Goal: Transaction & Acquisition: Purchase product/service

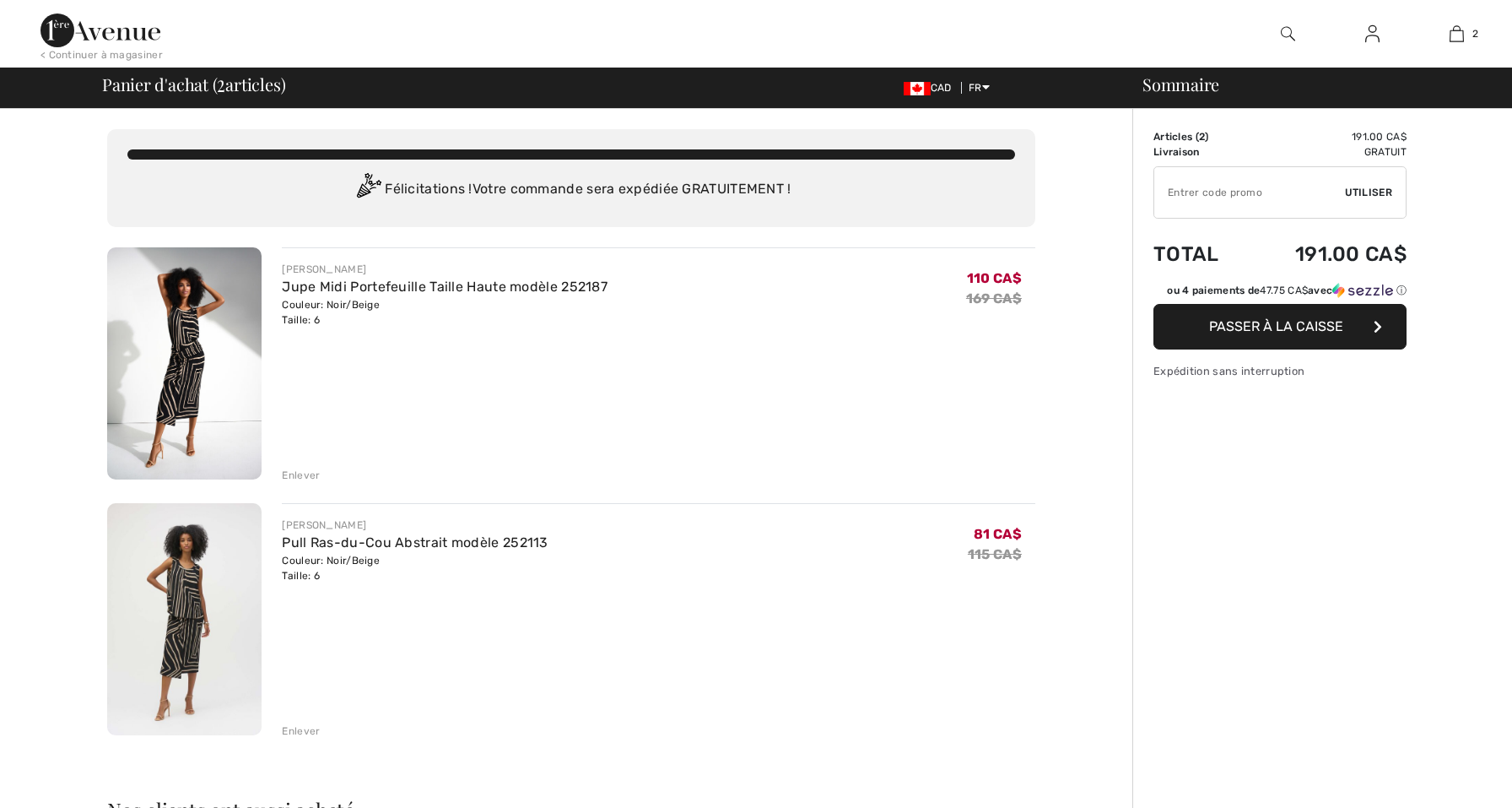
checkbox input "true"
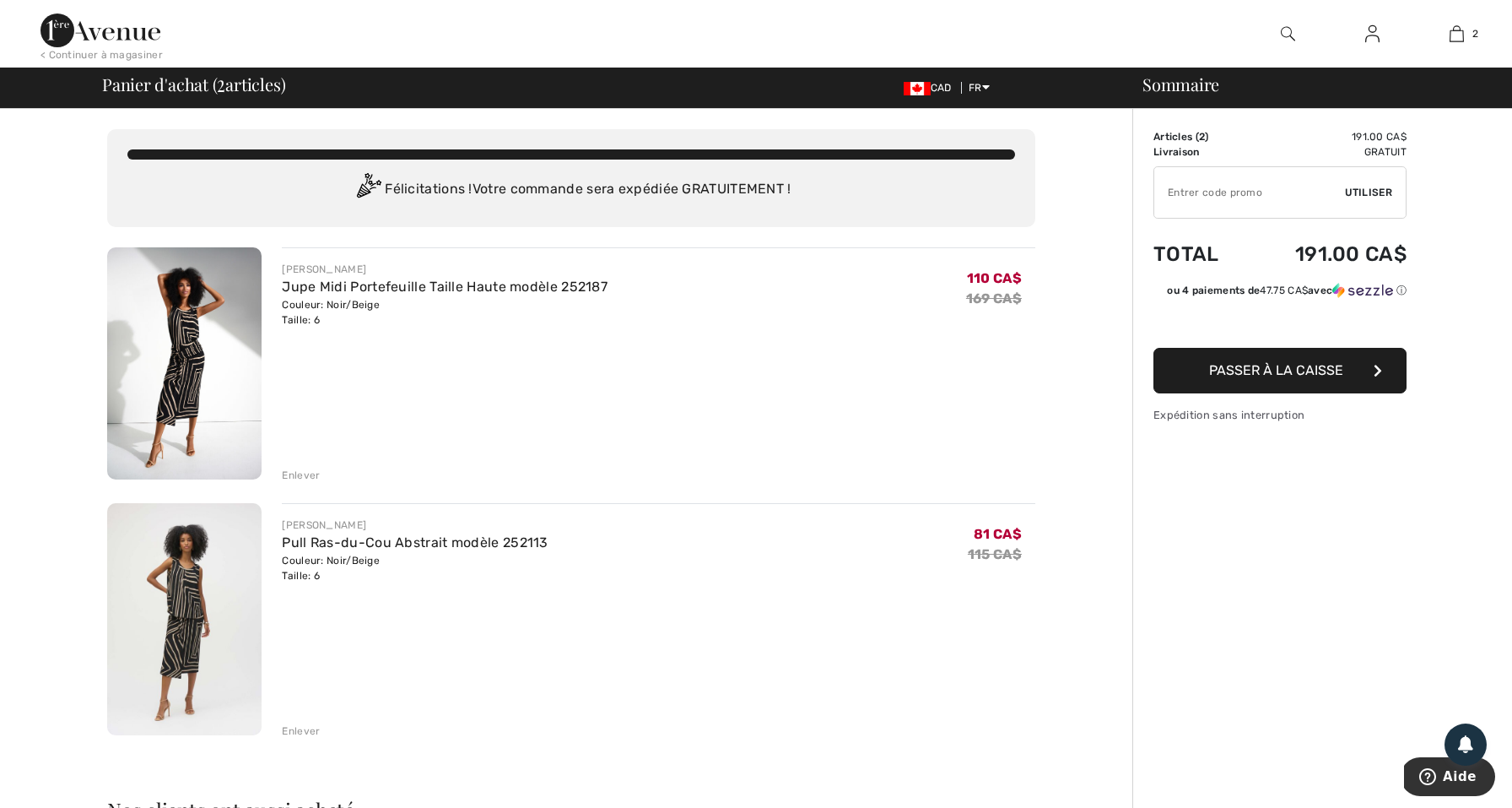
click at [1328, 353] on button "Passer à la caisse" at bounding box center [1280, 370] width 253 height 46
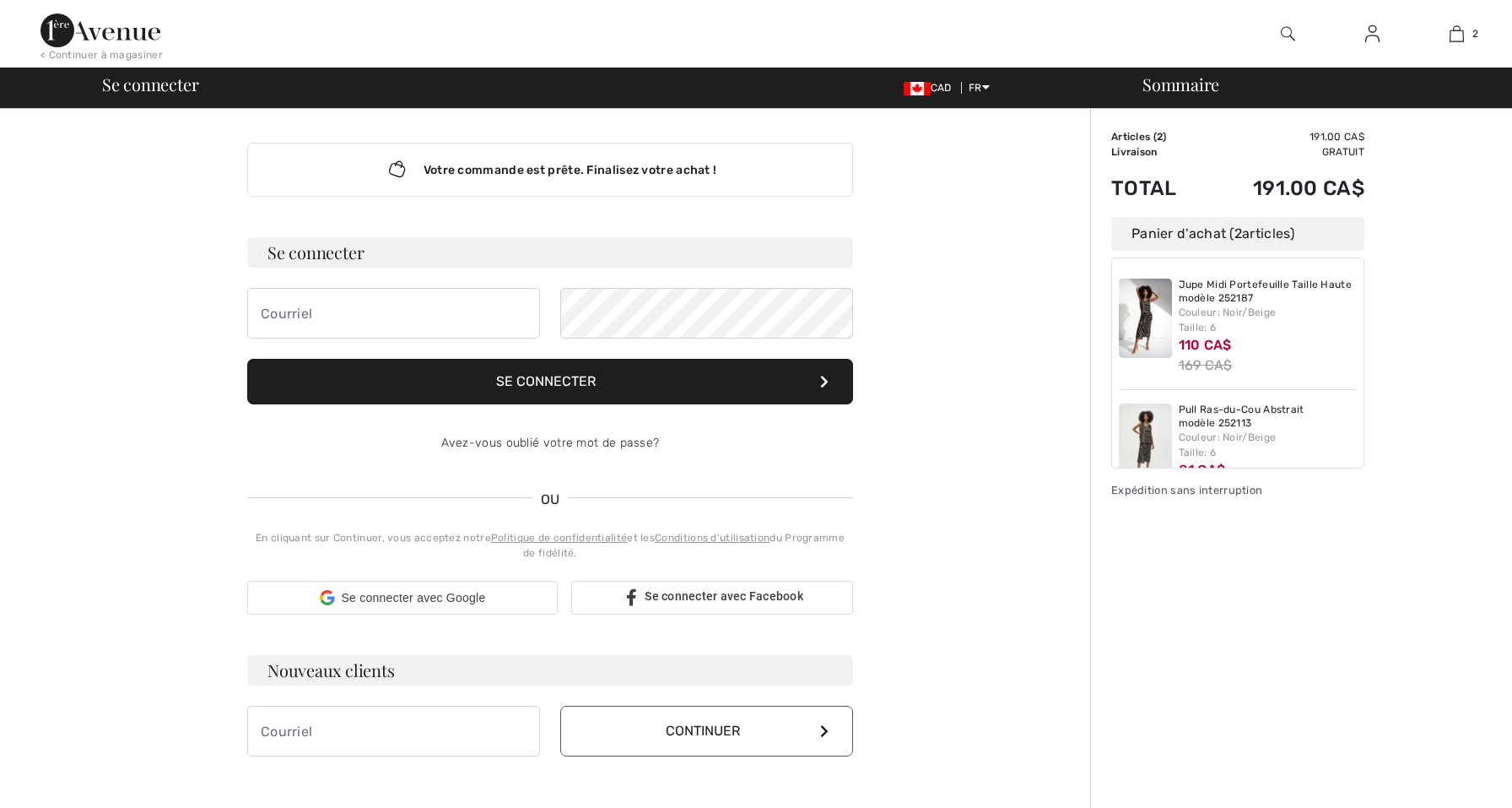
checkbox input "true"
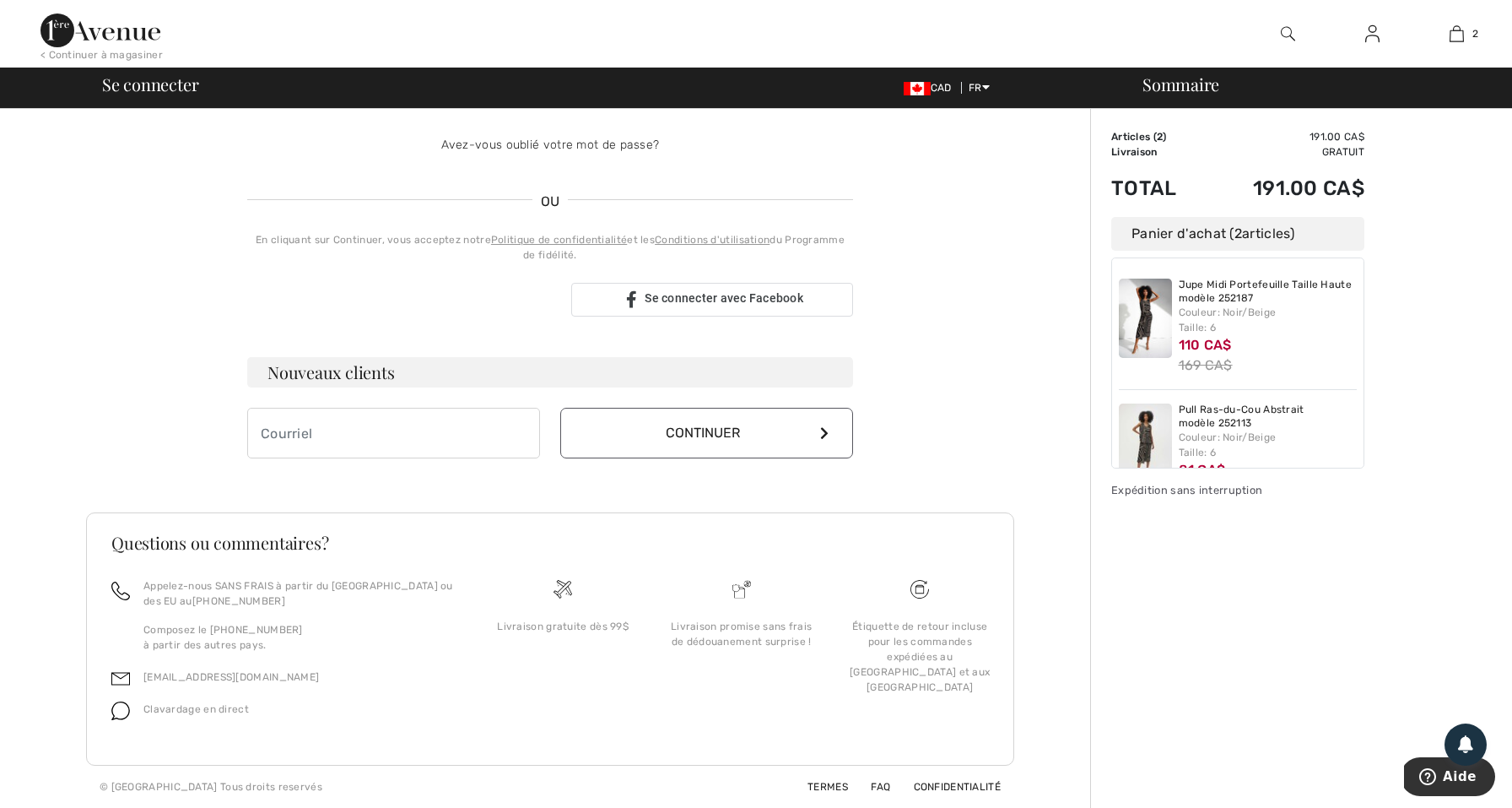
scroll to position [315, 0]
click at [401, 429] on input "email" at bounding box center [393, 433] width 293 height 51
type input "[EMAIL_ADDRESS][DOMAIN_NAME]"
click at [805, 434] on button "Continuer" at bounding box center [706, 433] width 293 height 51
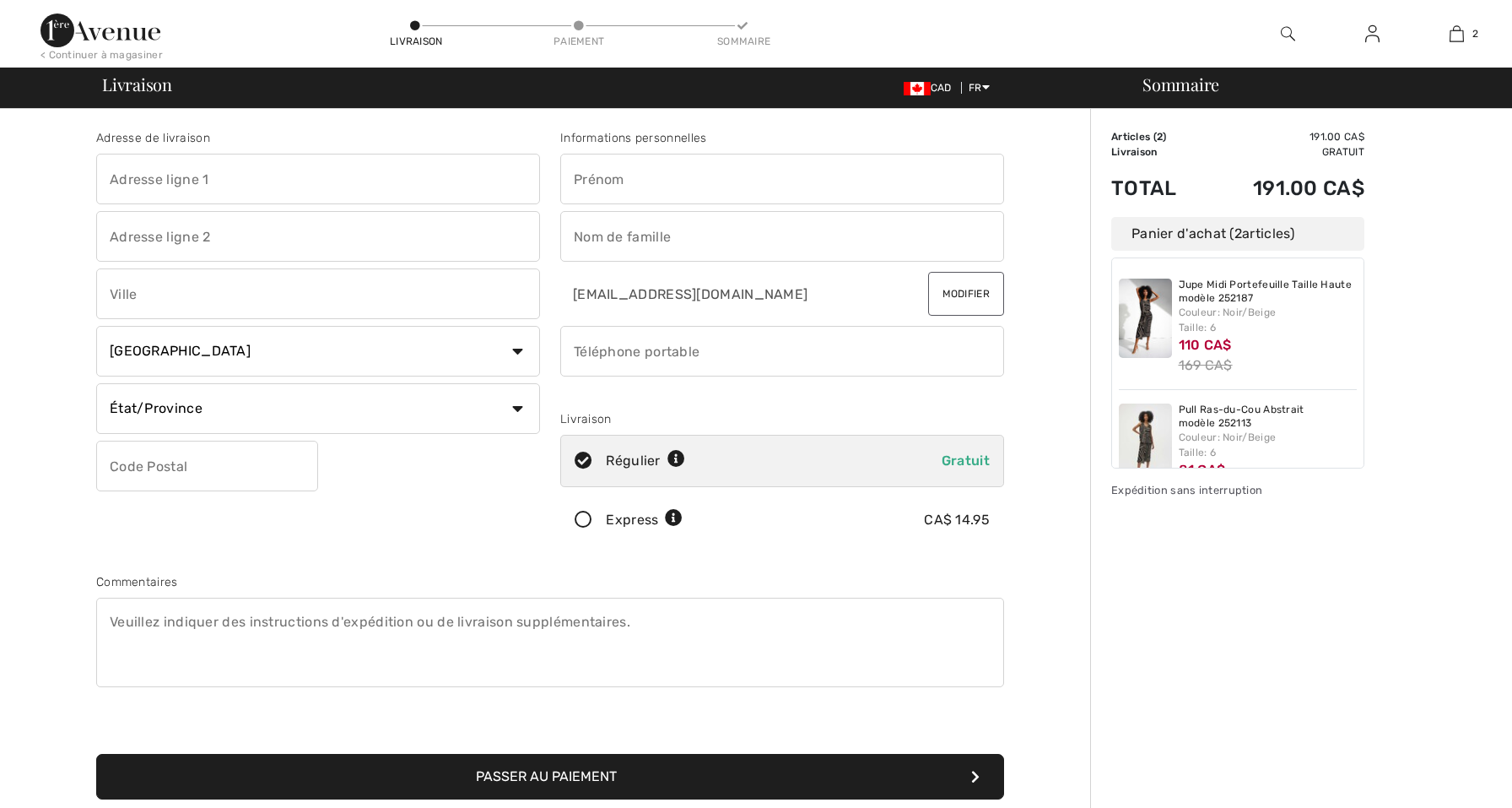
checkbox input "true"
type input "é"
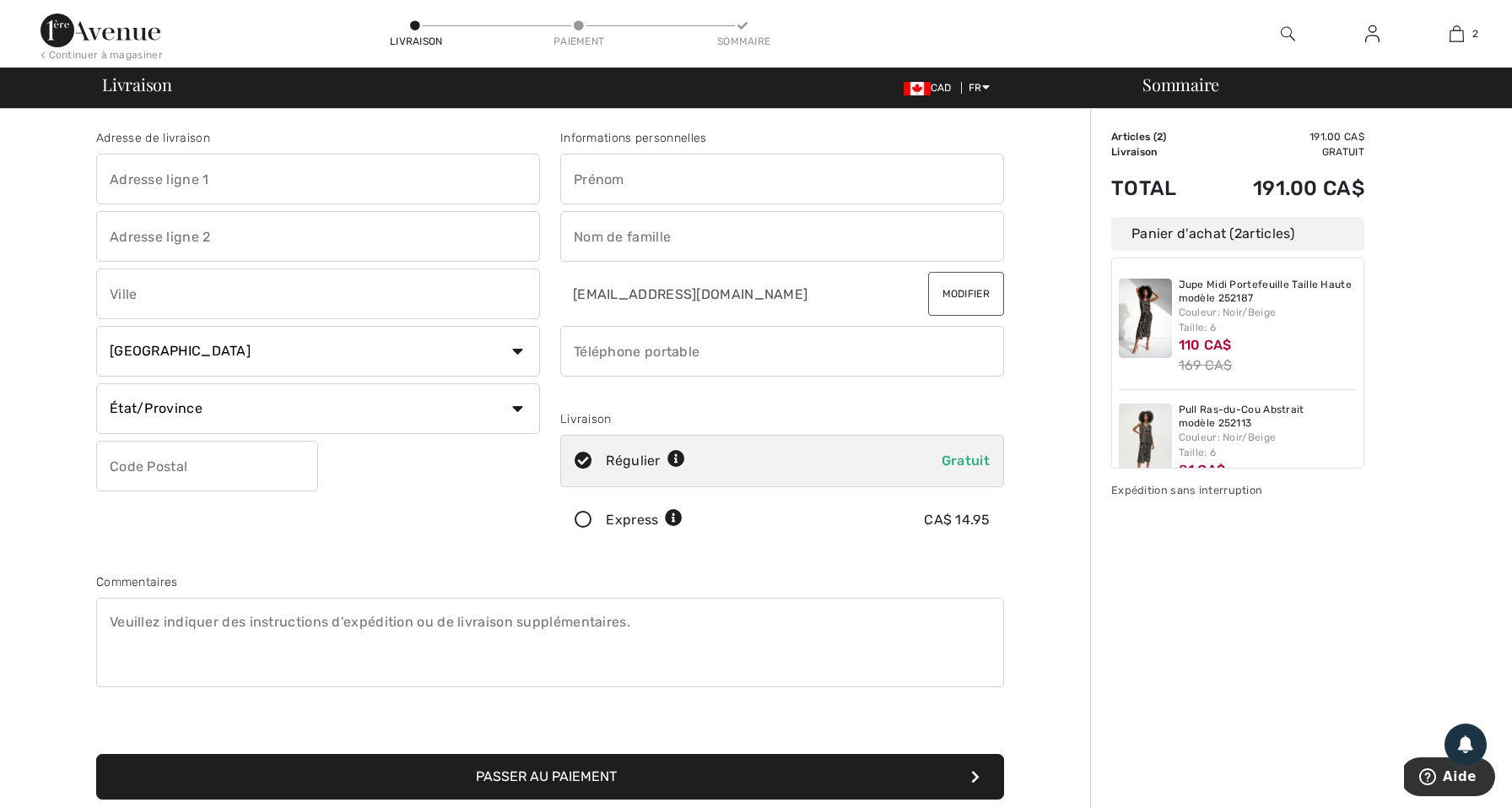
type input "é"
type input "2750 Avenue Kent, H3S 1M7"
click at [191, 241] on input "text" at bounding box center [318, 237] width 444 height 51
type input "Appartement 304"
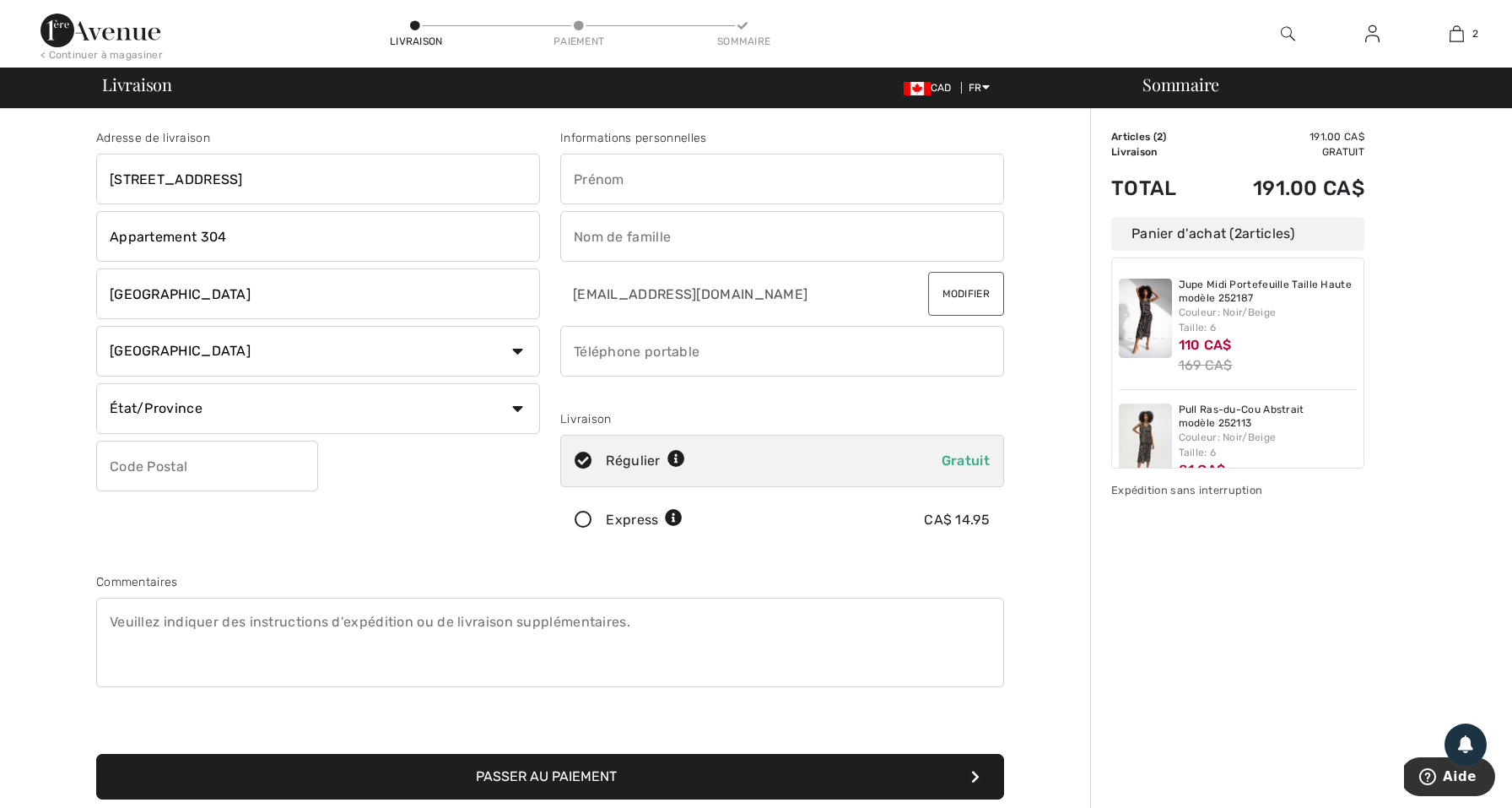
type input "[GEOGRAPHIC_DATA]"
click at [136, 463] on input "H3S1M7" at bounding box center [207, 466] width 222 height 51
type input "H3S1M7"
click at [190, 512] on div "Adresse de livraison 2750 Avenue Kent, H3S 1M7 Appartement 304 Montréal Pays Ca…" at bounding box center [317, 341] width 464 height 423
click at [191, 518] on div "Adresse de livraison 2750 Avenue Kent, H3S 1M7 Appartement 304 Montréal Pays Ca…" at bounding box center [317, 341] width 464 height 423
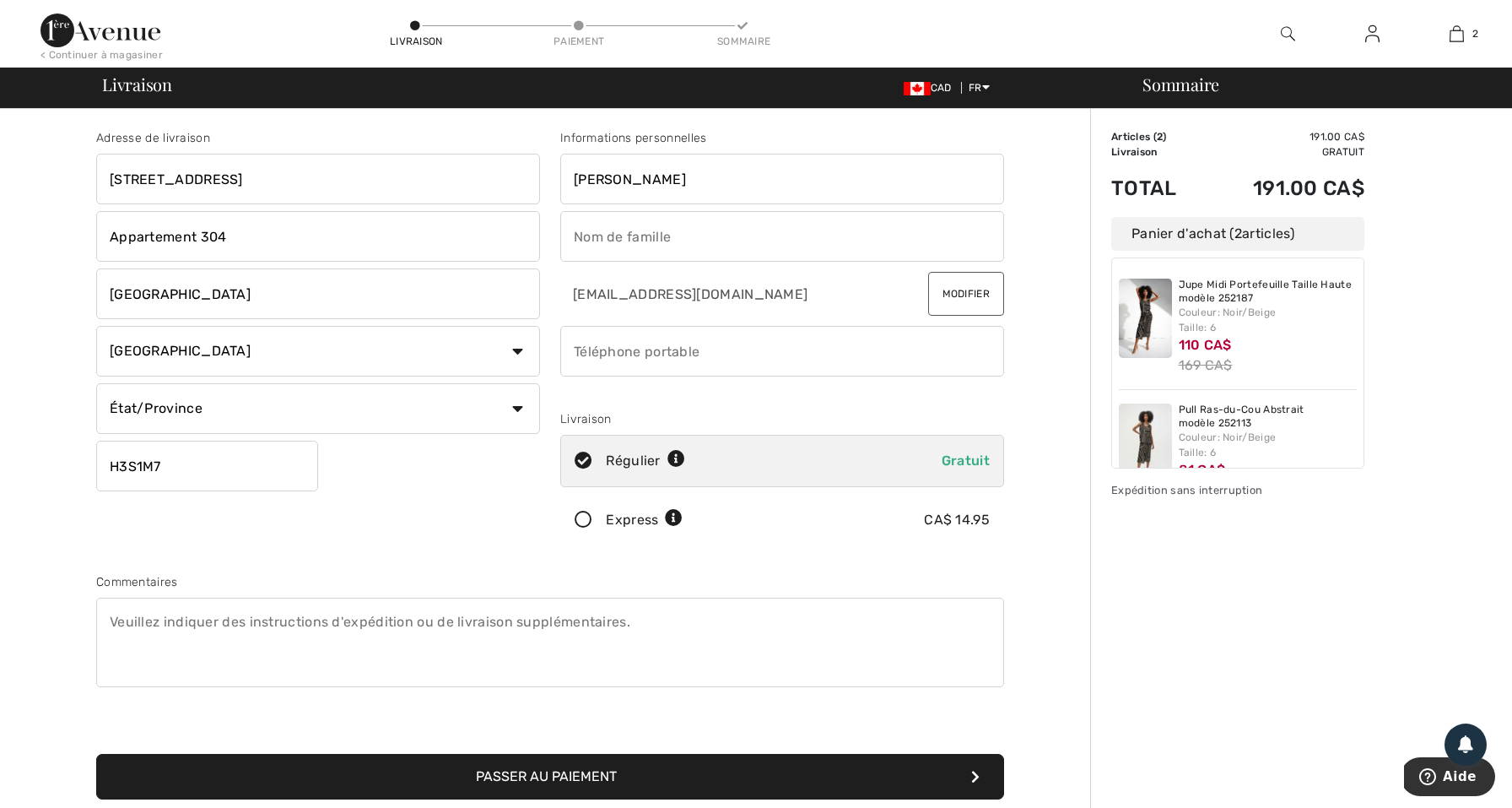
type input "Aminata Wahab"
type input "KEITA"
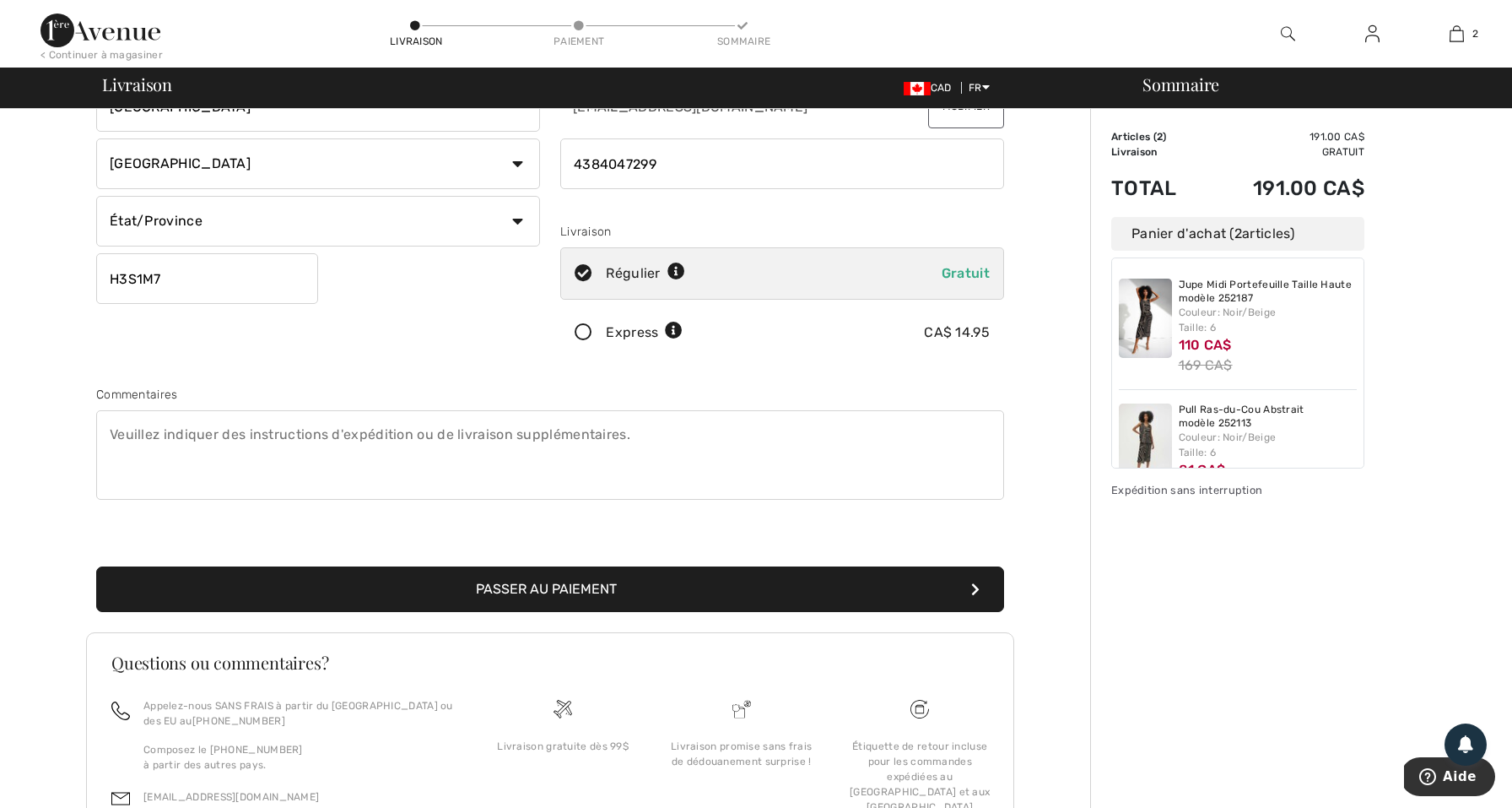
scroll to position [194, 0]
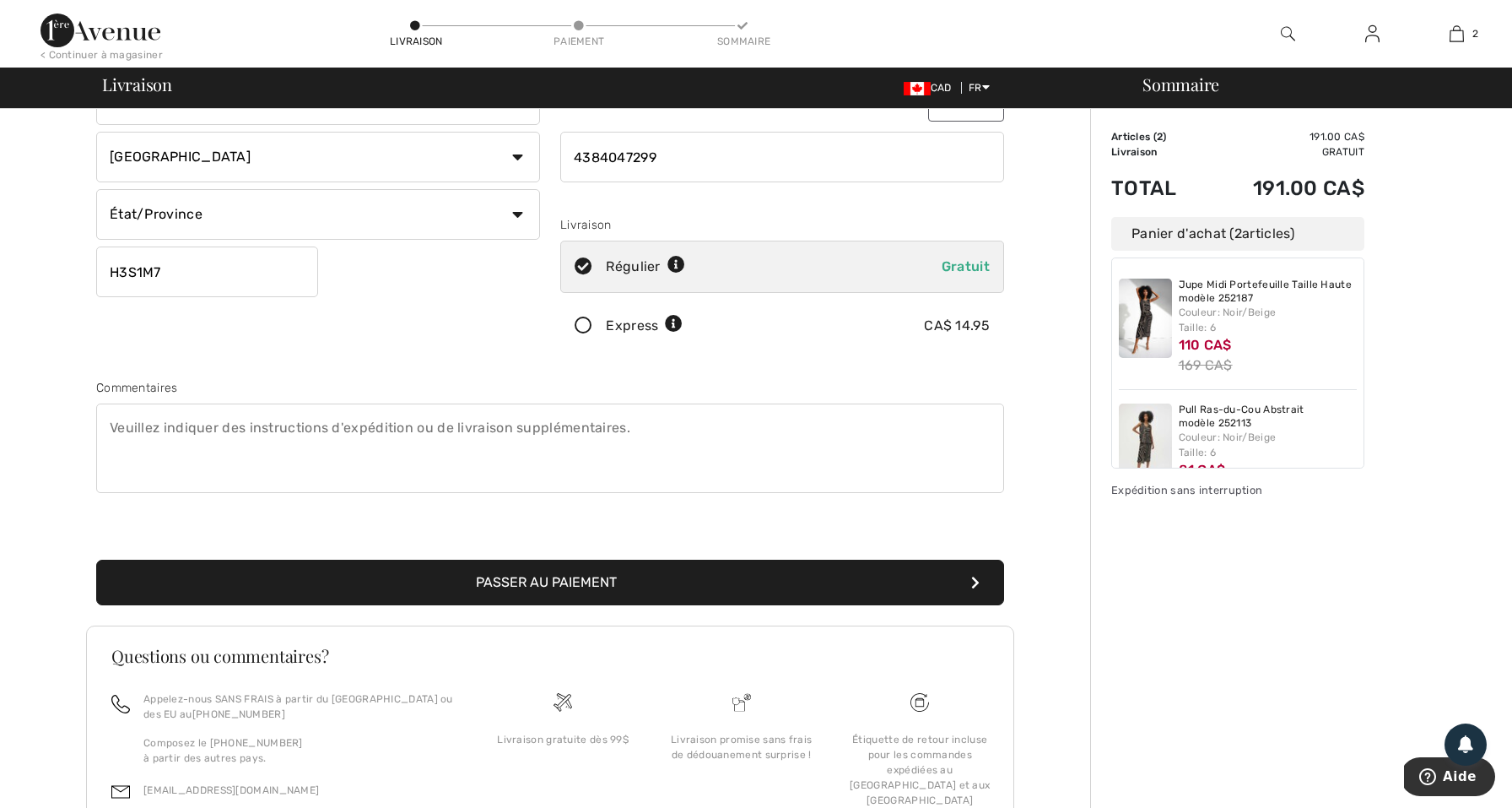
type input "4384047299"
click at [666, 584] on button "Passer au paiement" at bounding box center [550, 582] width 908 height 46
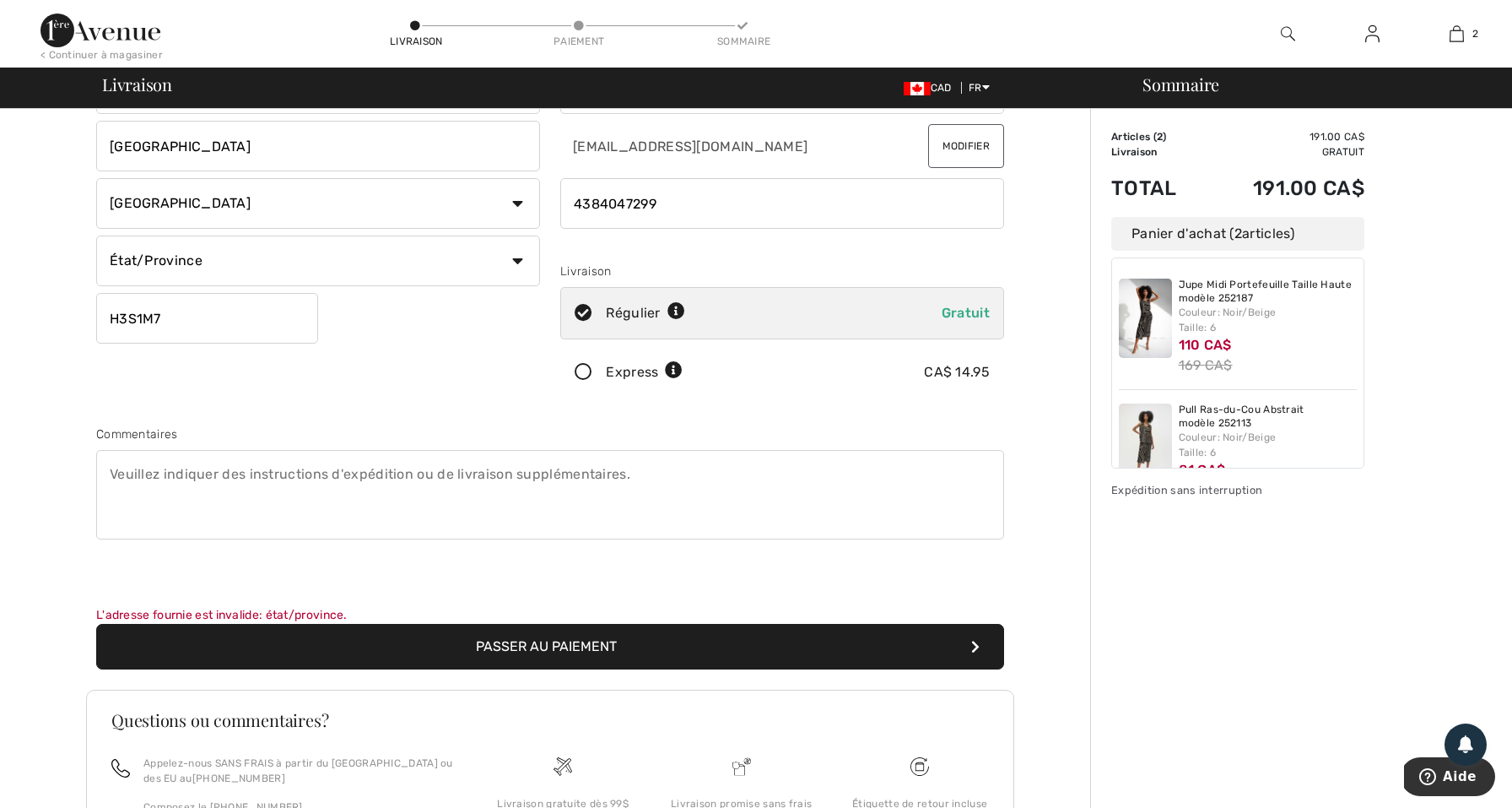
scroll to position [152, 0]
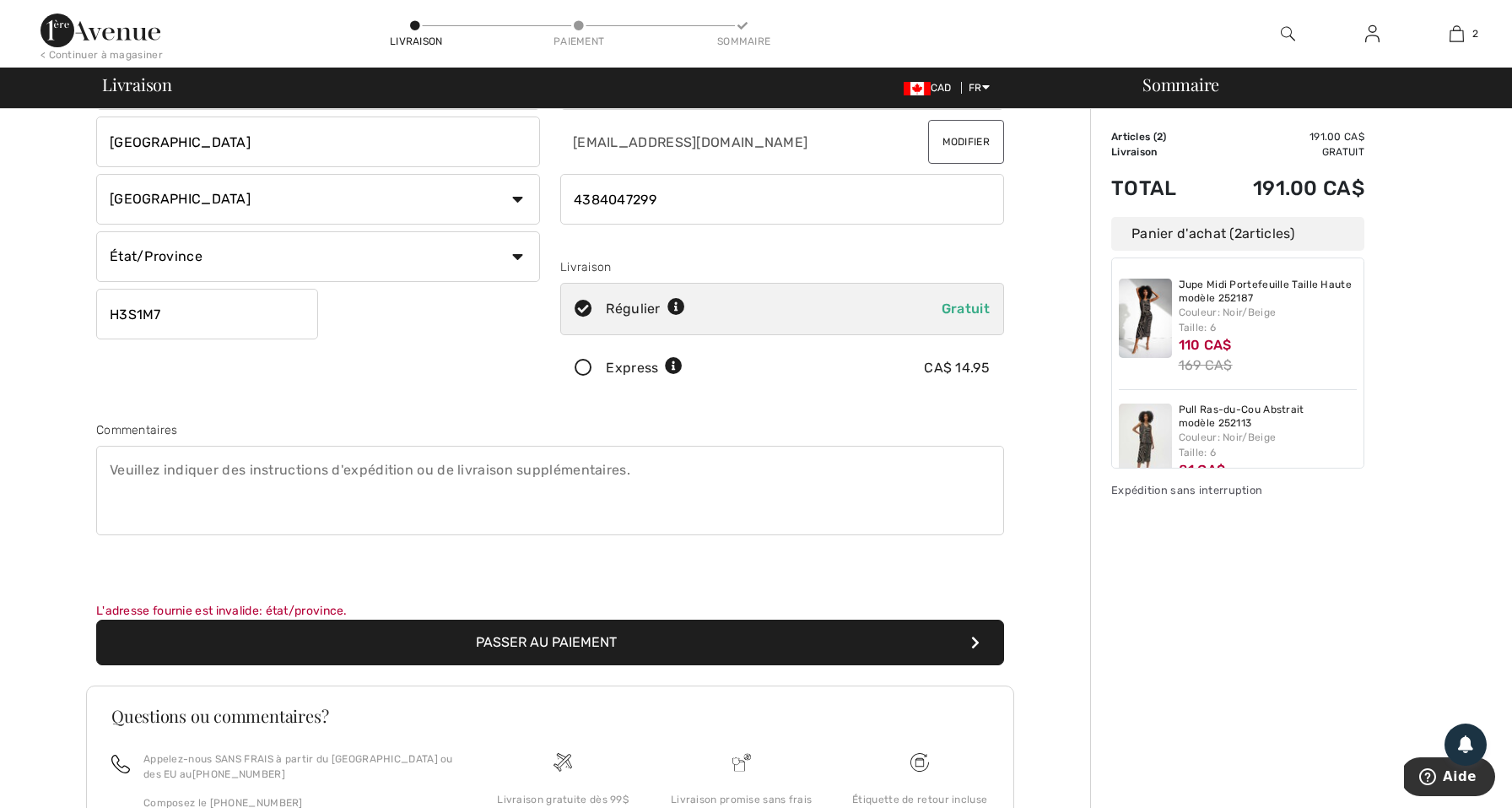
click at [651, 634] on button "Passer au paiement" at bounding box center [550, 643] width 908 height 46
select select "QC"
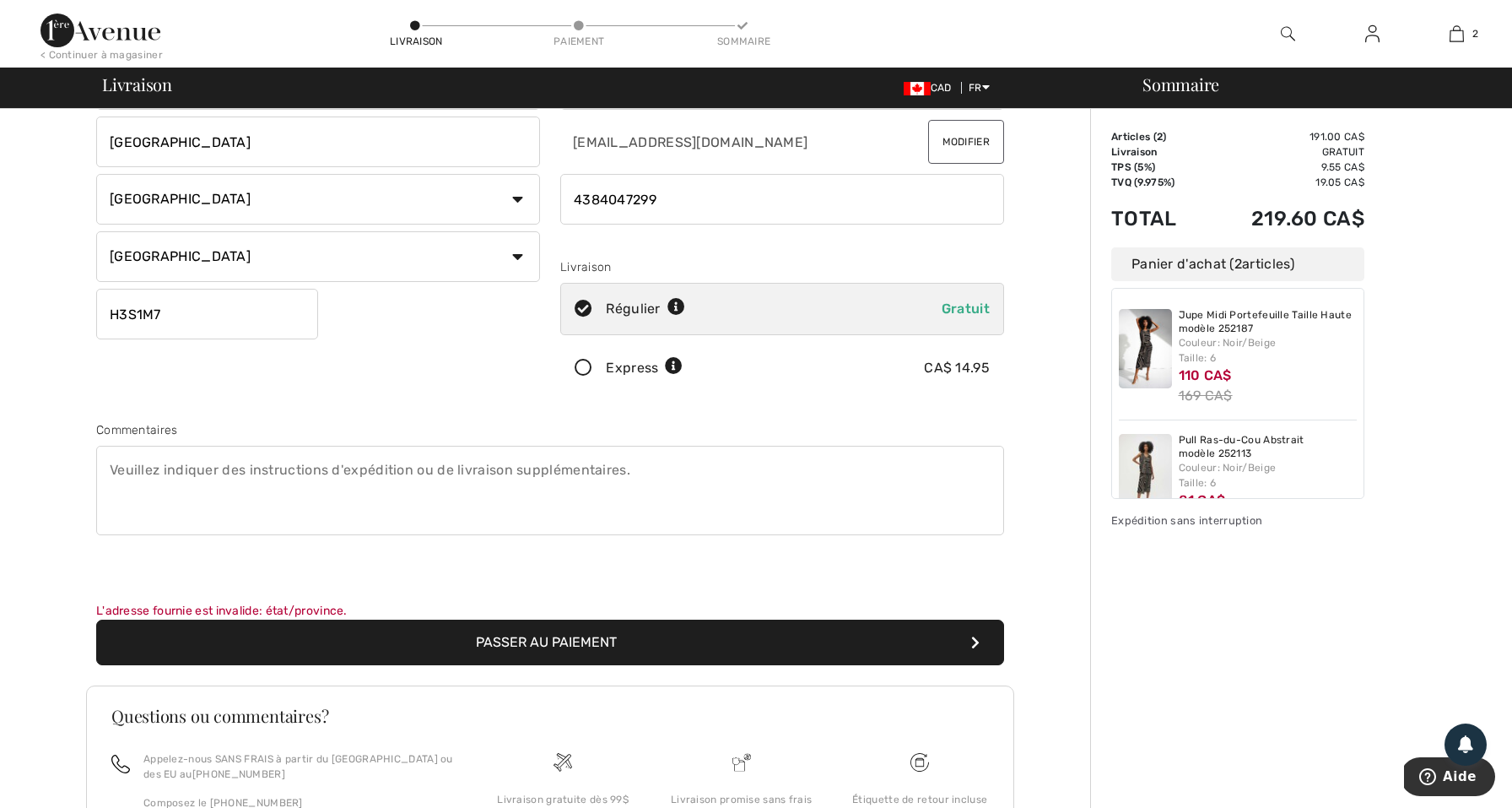
click at [746, 632] on button "Passer au paiement" at bounding box center [550, 643] width 908 height 46
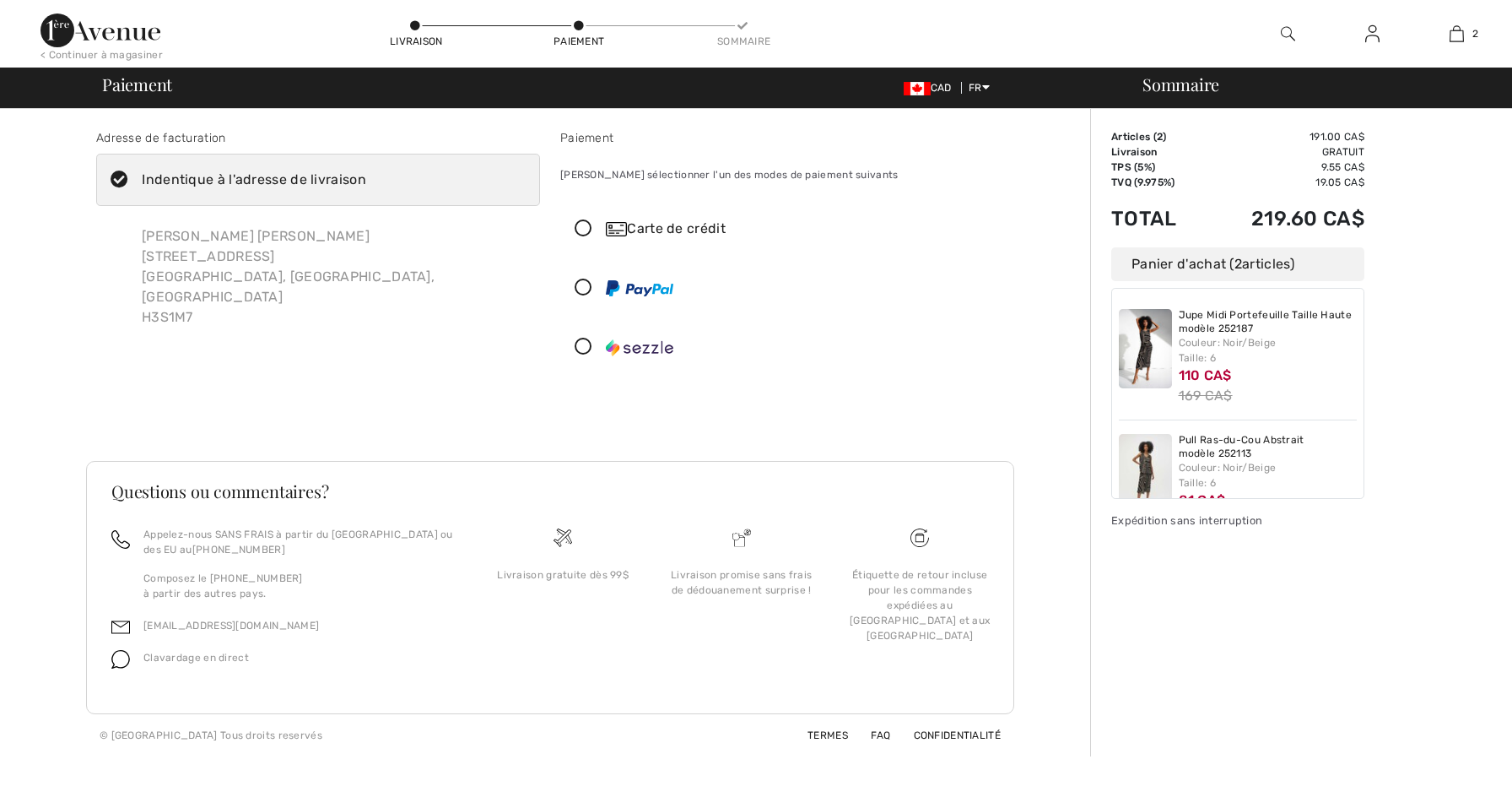
checkbox input "true"
click at [585, 227] on icon at bounding box center [584, 229] width 45 height 18
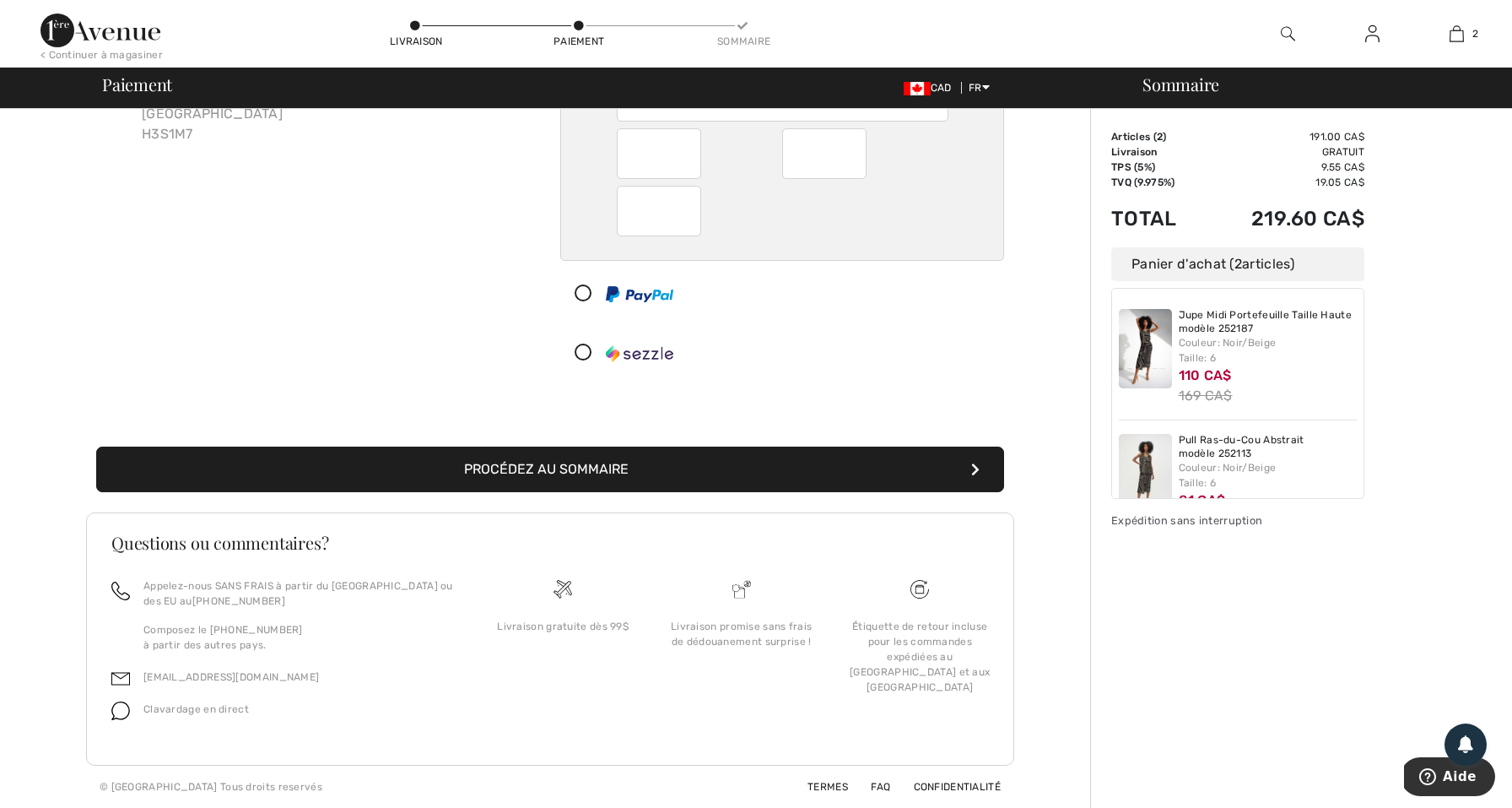
scroll to position [183, 0]
click at [726, 467] on button "Procédez au sommaire" at bounding box center [550, 469] width 908 height 46
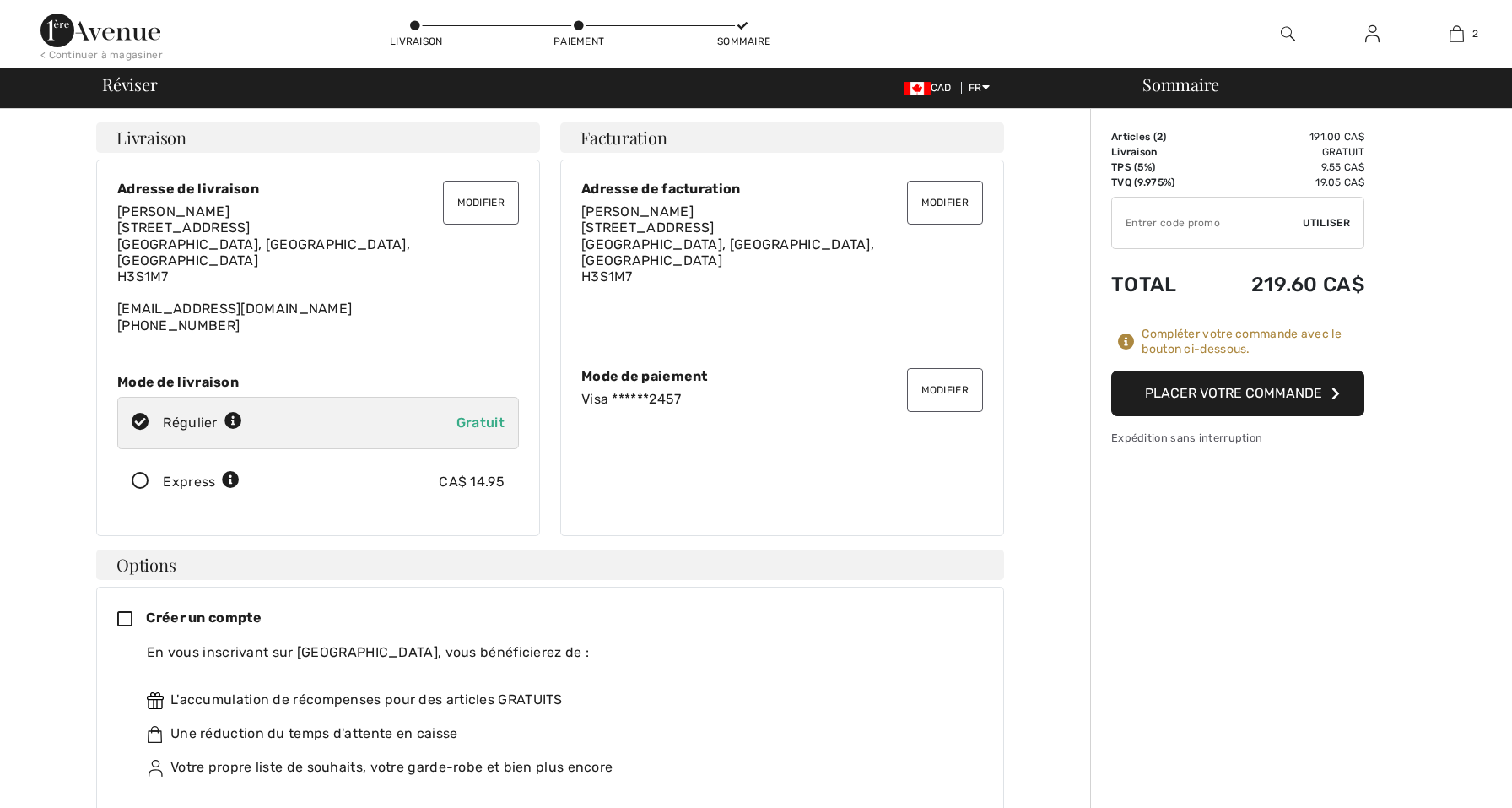
checkbox input "true"
click at [1162, 387] on button "Placer votre commande" at bounding box center [1238, 393] width 253 height 46
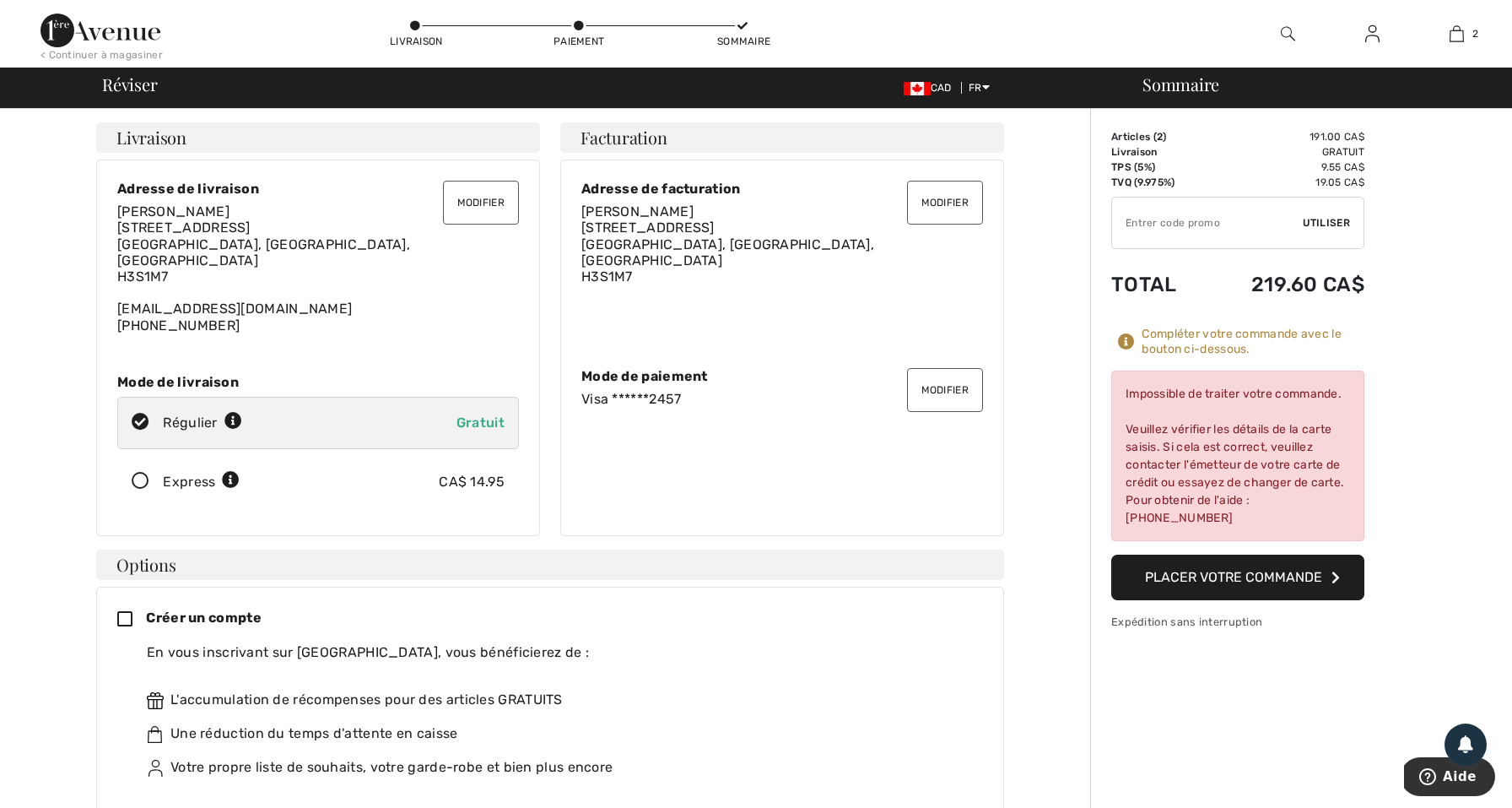
click at [1242, 577] on button "Placer votre commande" at bounding box center [1238, 577] width 253 height 46
click at [577, 18] on div "Livraison Paiement Sommaire" at bounding box center [579, 33] width 378 height 67
click at [577, 27] on icon at bounding box center [579, 26] width 10 height 10
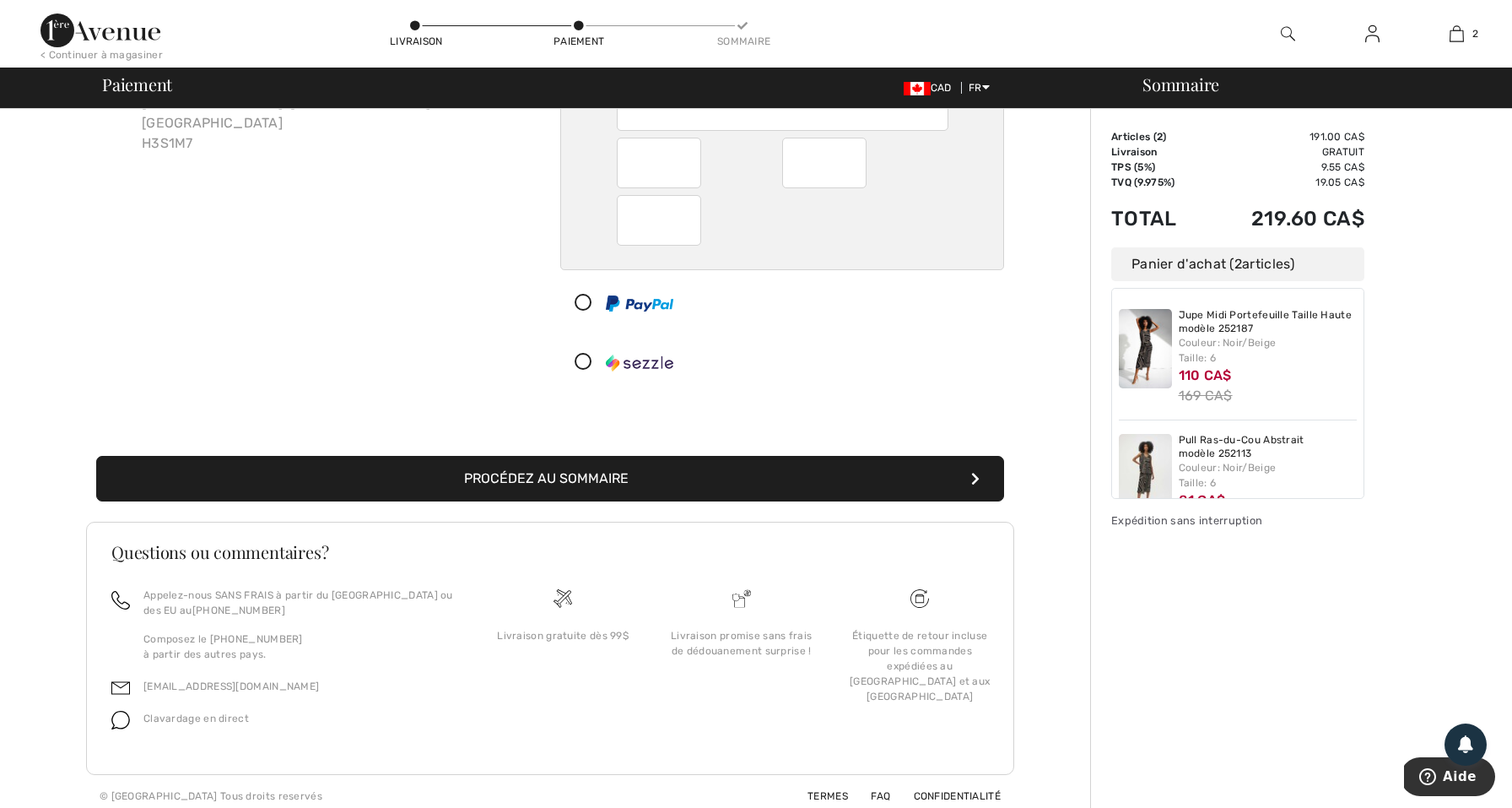
scroll to position [167, 0]
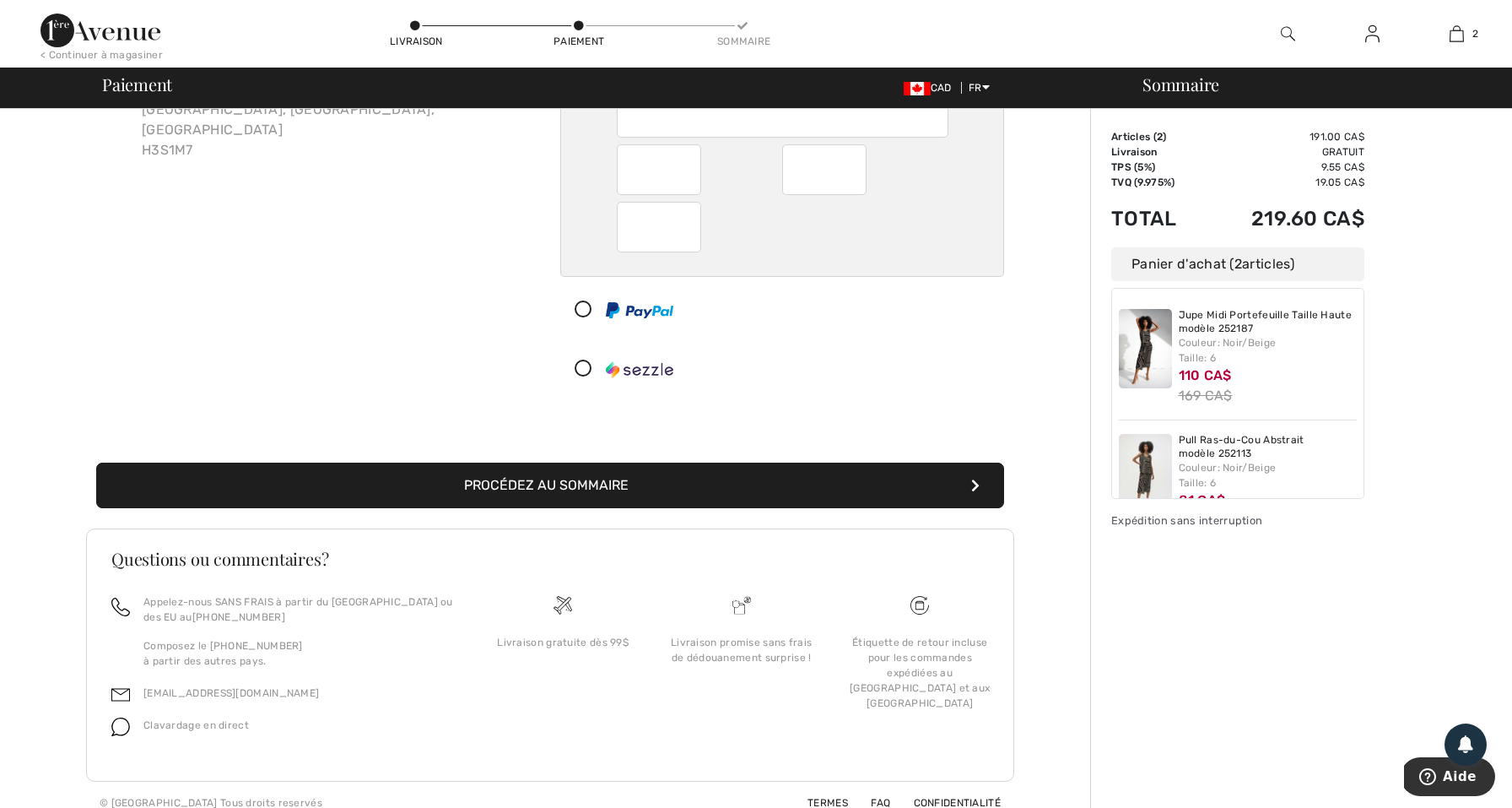
click at [778, 488] on button "Procédez au sommaire" at bounding box center [550, 485] width 908 height 46
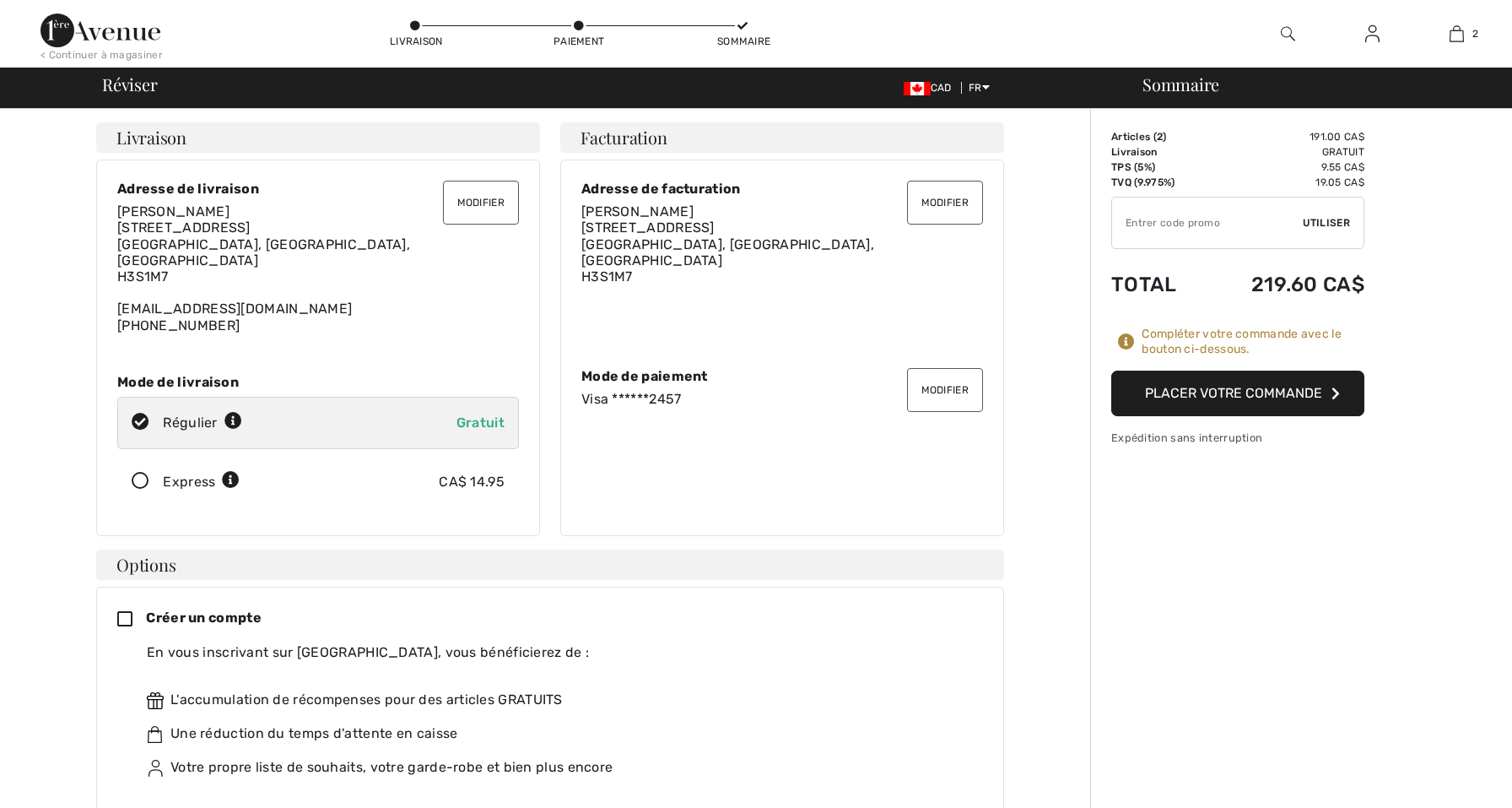
checkbox input "true"
click at [1234, 395] on button "Placer votre commande" at bounding box center [1238, 393] width 253 height 46
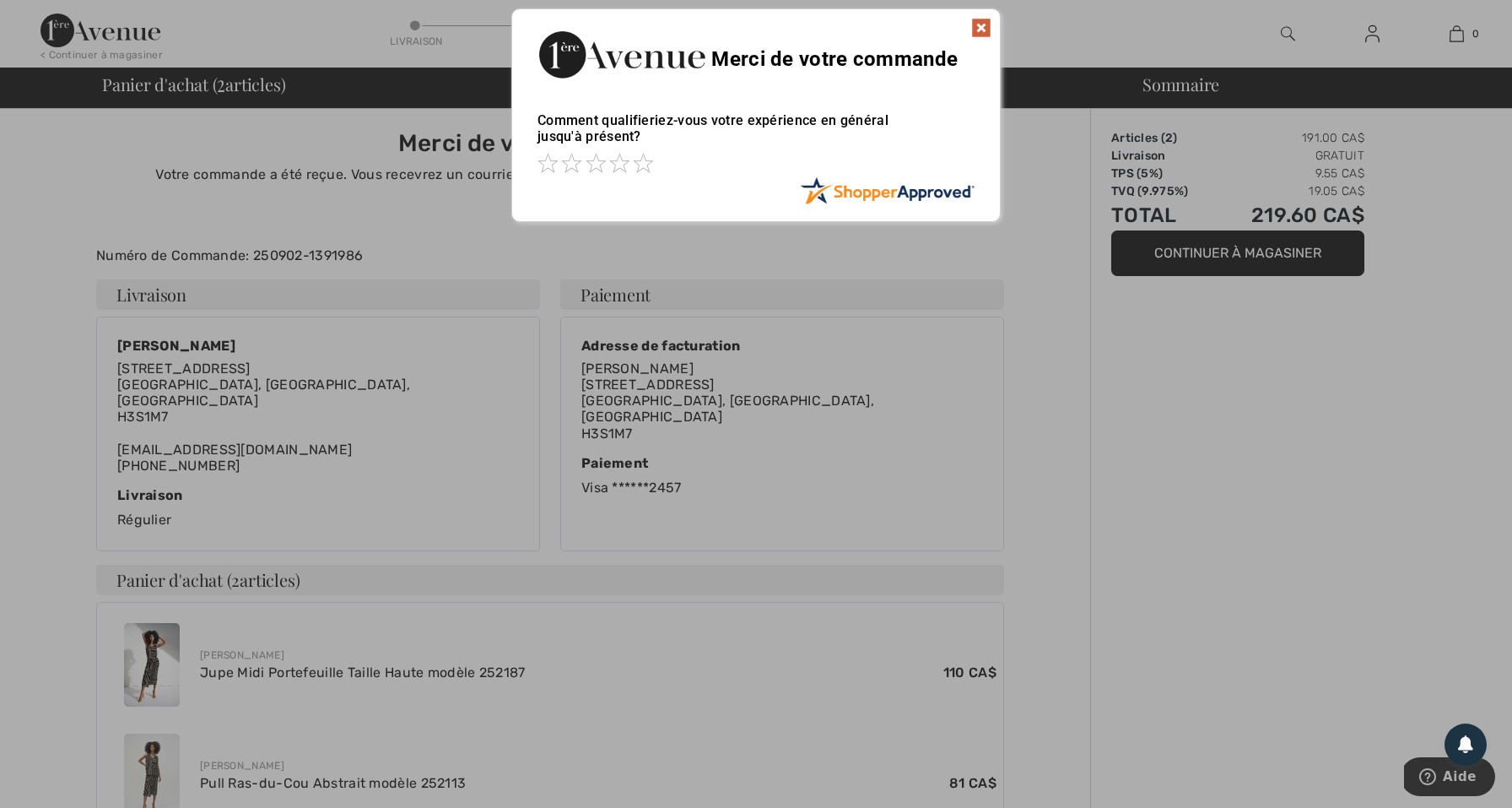
click at [981, 28] on img at bounding box center [981, 27] width 20 height 20
